Goal: Transaction & Acquisition: Purchase product/service

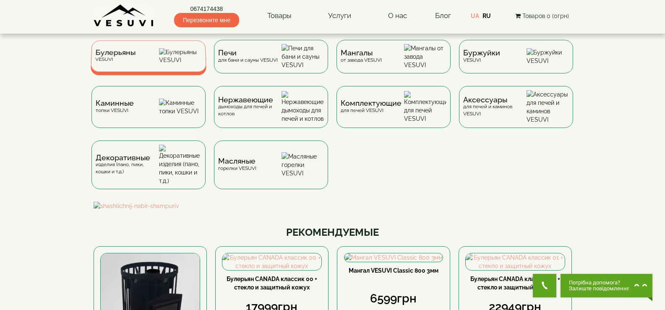
click at [162, 68] on div "Булерьяны VESUVI" at bounding box center [149, 55] width 116 height 31
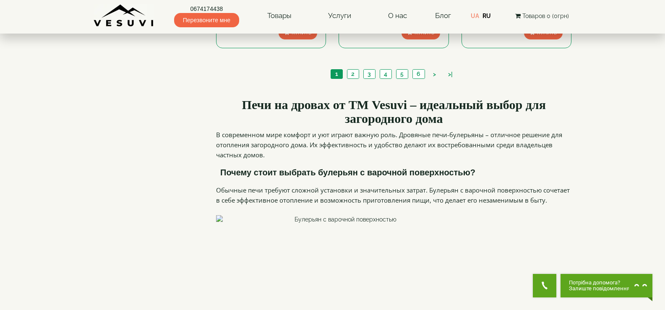
scroll to position [1049, 0]
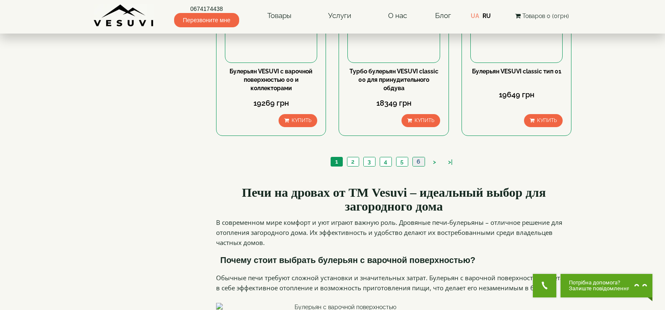
click at [419, 157] on link "6" at bounding box center [419, 161] width 12 height 9
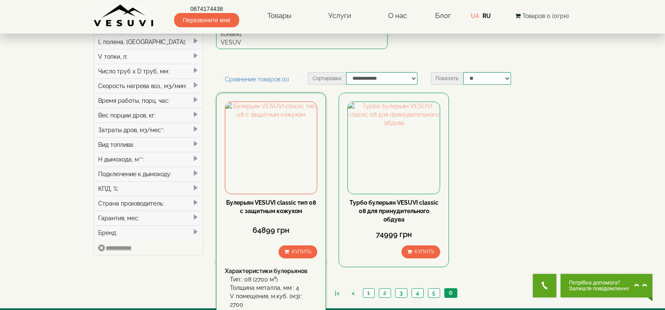
scroll to position [252, 0]
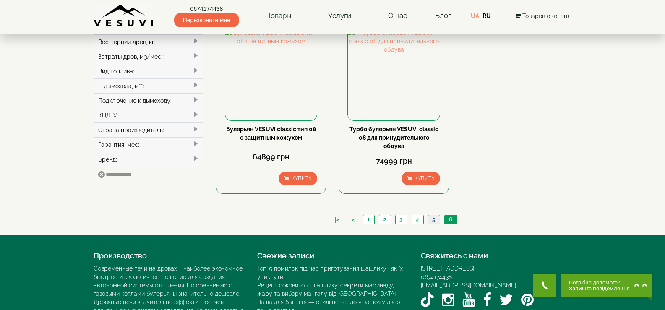
click at [431, 215] on link "5" at bounding box center [434, 219] width 12 height 9
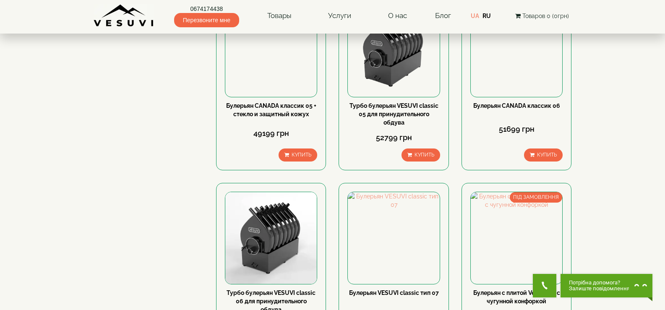
scroll to position [630, 0]
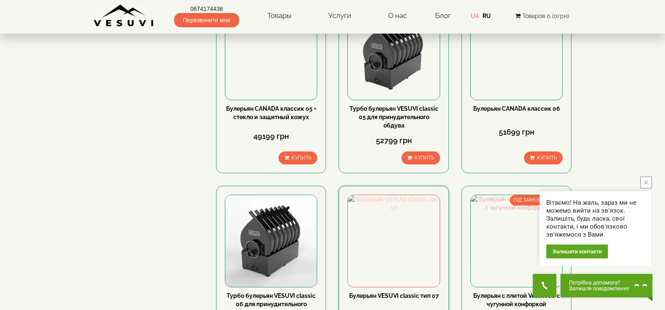
click at [387, 195] on img at bounding box center [394, 241] width 92 height 92
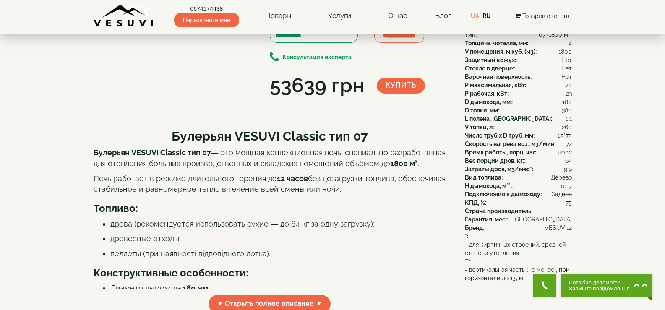
scroll to position [84, 0]
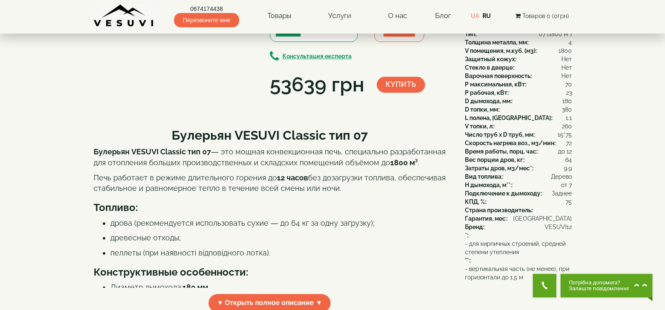
click at [166, 21] on img at bounding box center [171, 8] width 47 height 26
click at [118, 21] on img at bounding box center [122, 8] width 47 height 26
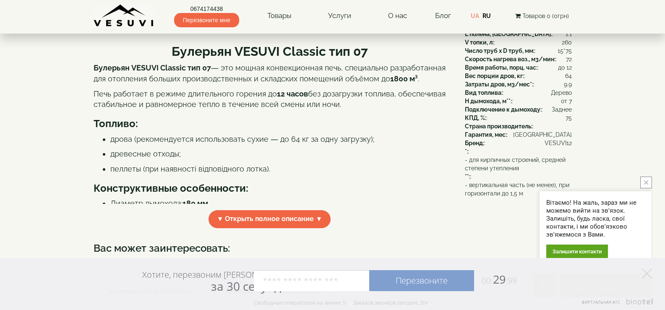
scroll to position [0, 0]
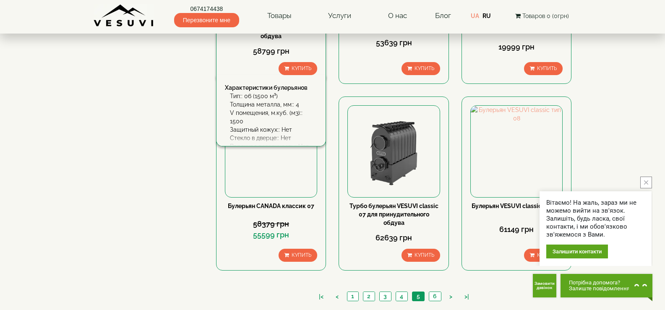
scroll to position [987, 0]
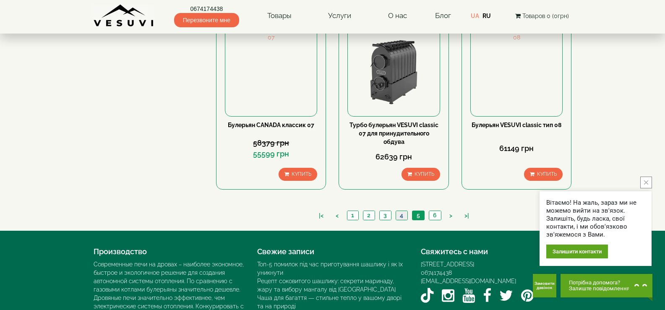
click at [400, 211] on link "4" at bounding box center [402, 215] width 12 height 9
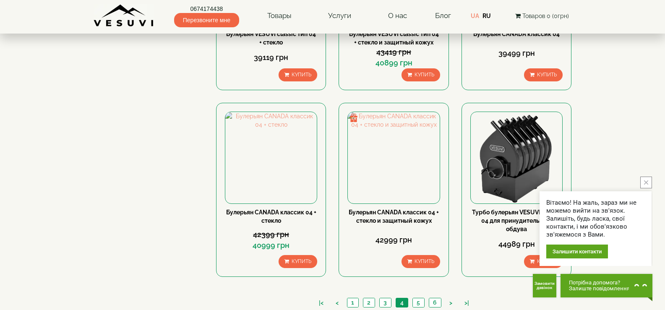
scroll to position [923, 0]
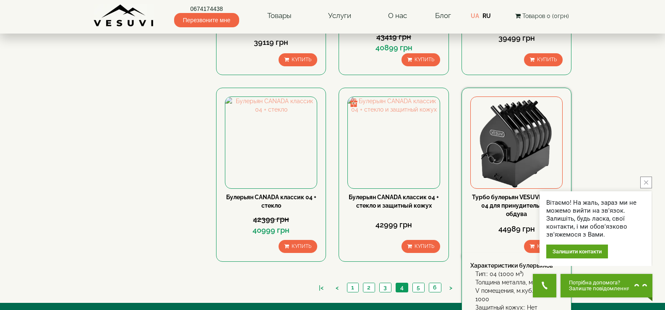
click at [520, 97] on img at bounding box center [517, 143] width 92 height 92
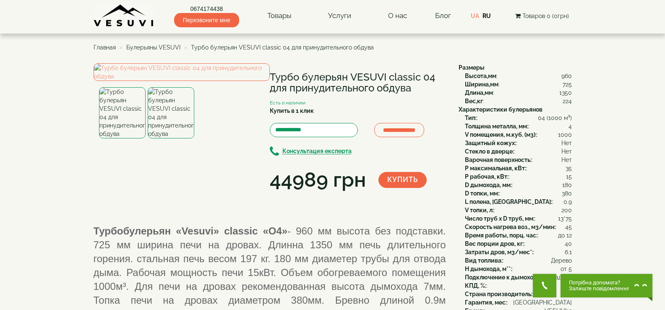
click at [169, 139] on img at bounding box center [171, 112] width 47 height 51
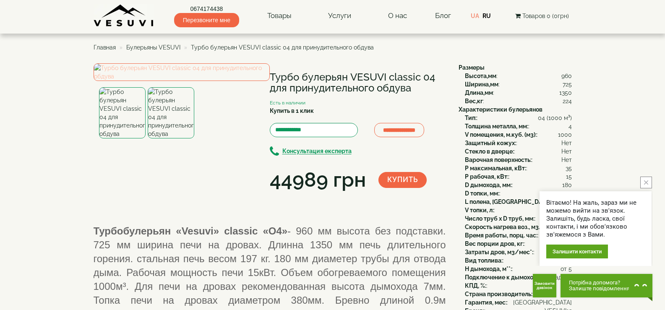
click at [196, 81] on img at bounding box center [182, 72] width 176 height 18
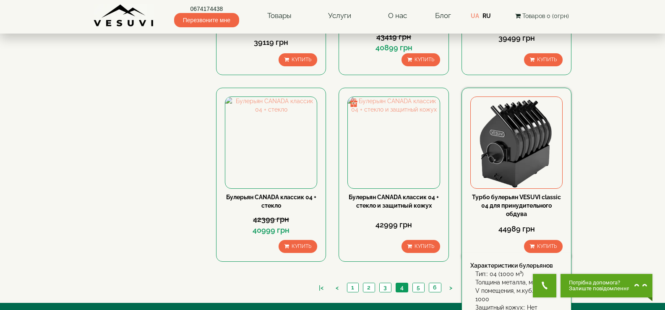
click at [531, 110] on img at bounding box center [517, 143] width 92 height 92
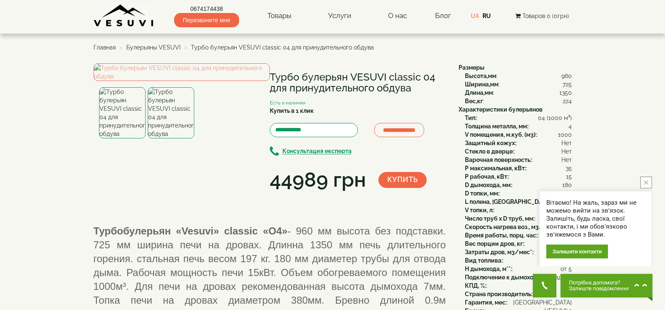
click at [647, 183] on icon "close button" at bounding box center [646, 182] width 4 height 4
